Goal: Task Accomplishment & Management: Manage account settings

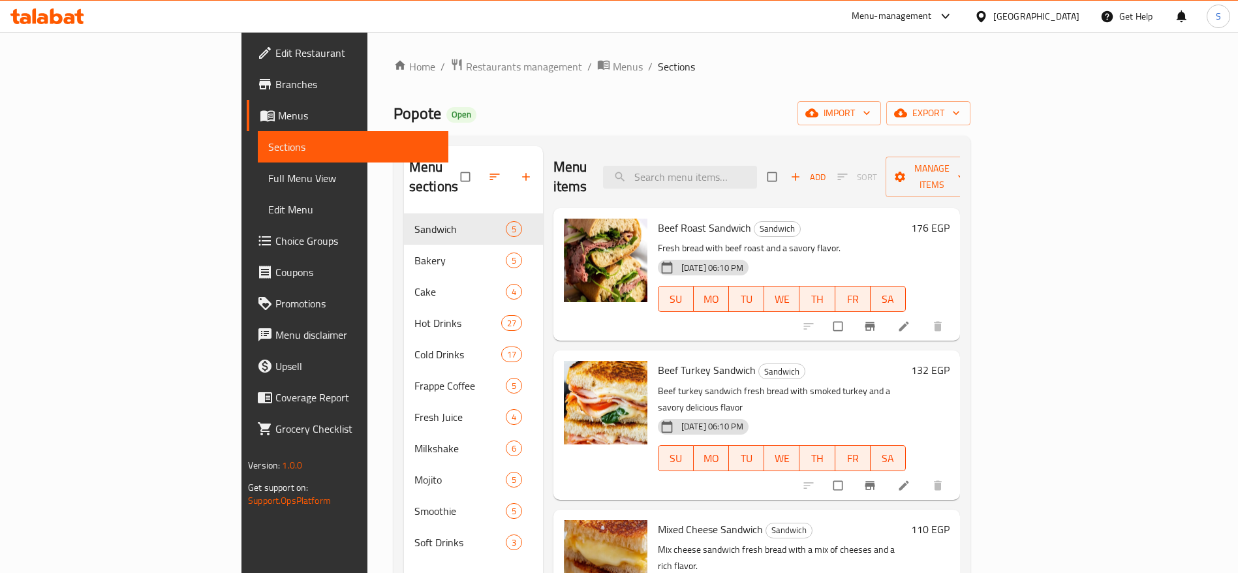
click at [429, 109] on div "Popote Open import export" at bounding box center [681, 113] width 577 height 24
click at [393, 118] on div "Popote Open import export" at bounding box center [681, 113] width 577 height 24
click at [393, 108] on div "Popote Open import export" at bounding box center [681, 113] width 577 height 24
click at [552, 92] on div "Home / Restaurants management / Menus / Sections Popote Open import export Menu…" at bounding box center [681, 393] width 577 height 671
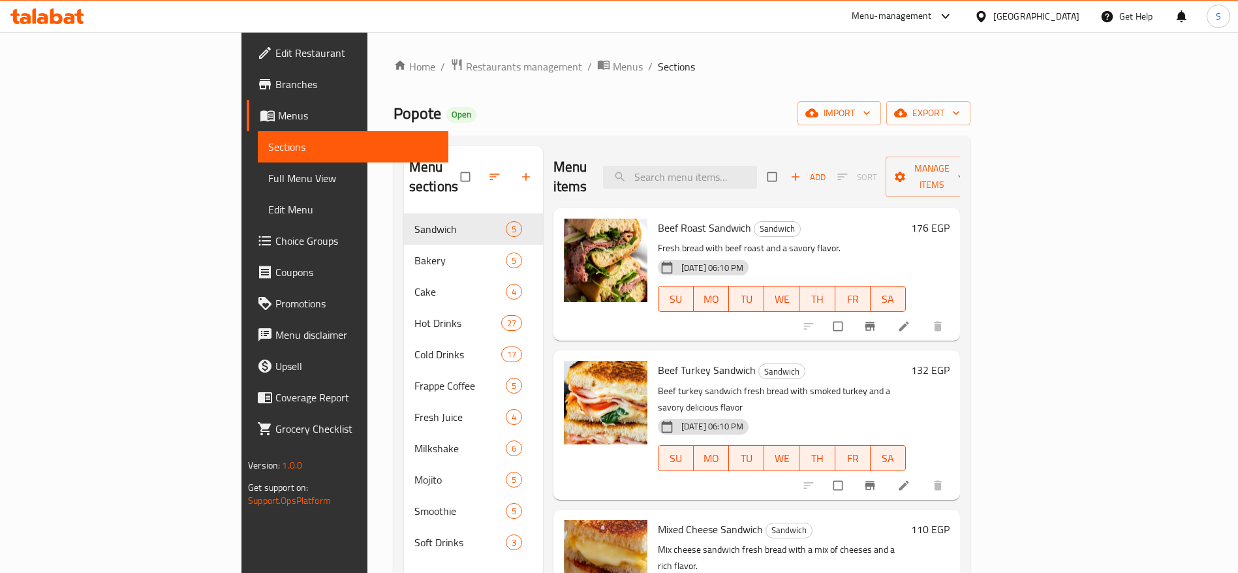
click at [474, 97] on div "Home / Restaurants management / Menus / Sections Popote Open import export Menu…" at bounding box center [681, 393] width 577 height 671
click at [396, 99] on div "Home / Restaurants management / Menus / Sections Popote Open import export Menu…" at bounding box center [681, 393] width 577 height 671
click at [393, 103] on div "Popote Open import export" at bounding box center [681, 113] width 577 height 24
click at [735, 92] on div "Home / Restaurants management / Menus / Sections Popote Open import export Menu…" at bounding box center [681, 393] width 577 height 671
click at [480, 104] on div "Popote Open import export" at bounding box center [681, 113] width 577 height 24
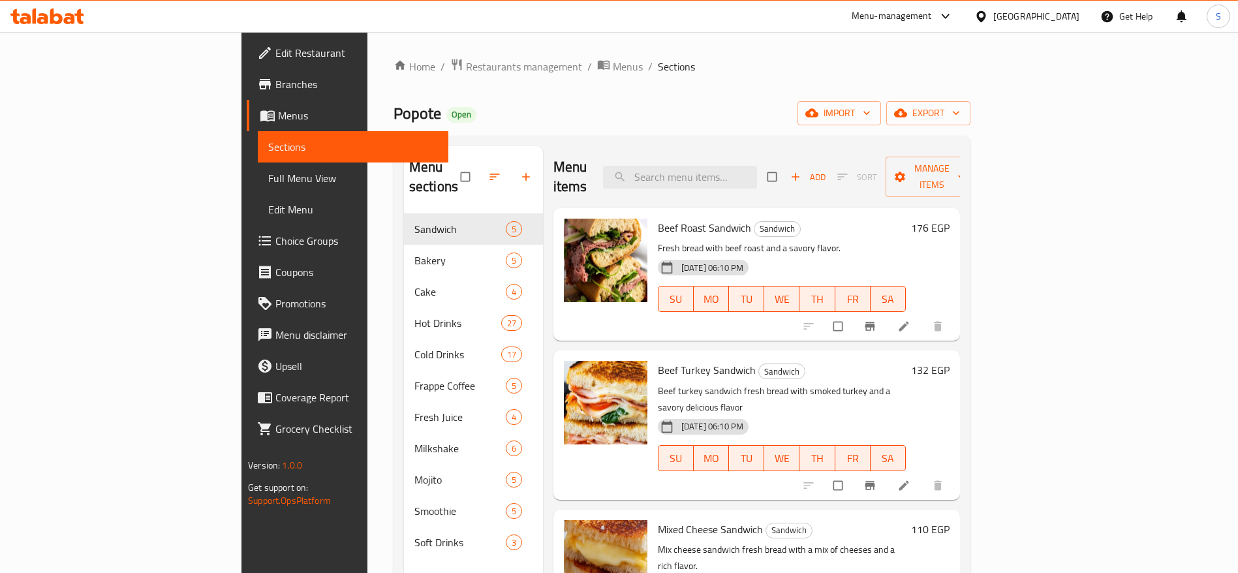
click at [247, 65] on link "Edit Restaurant" at bounding box center [348, 52] width 202 height 31
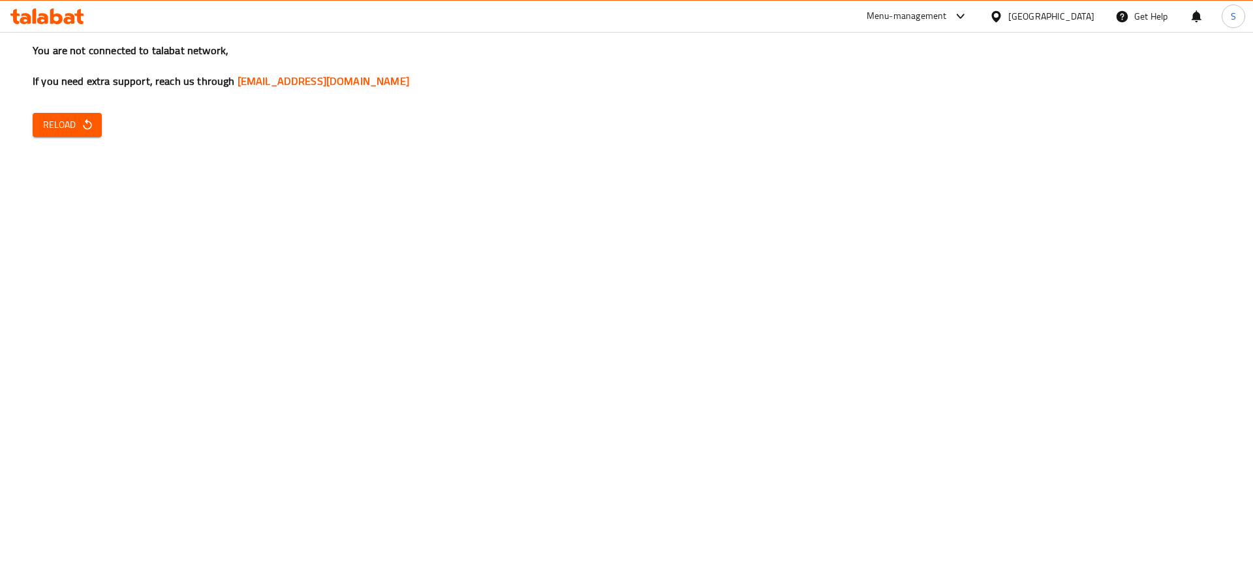
click at [84, 132] on span "Reload" at bounding box center [67, 125] width 48 height 16
click at [89, 133] on button "Reload" at bounding box center [67, 125] width 69 height 24
click at [78, 130] on span "Reload" at bounding box center [67, 125] width 48 height 16
click at [666, 217] on div "You are not connected to talabat network, If you need extra support, reach us t…" at bounding box center [626, 286] width 1253 height 573
click at [80, 120] on span "Reload" at bounding box center [67, 125] width 48 height 16
